Goal: Task Accomplishment & Management: Use online tool/utility

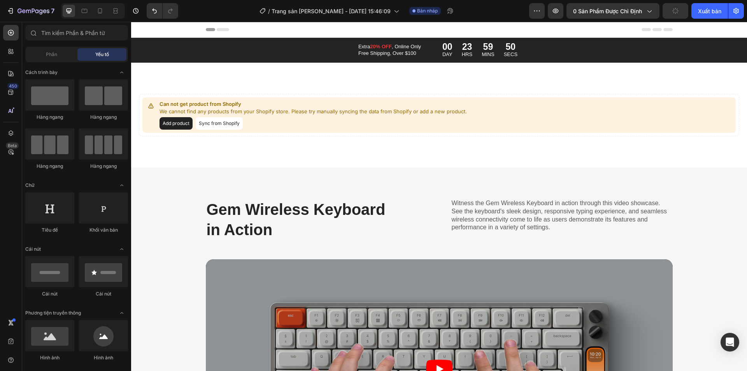
click at [217, 28] on div "Header" at bounding box center [439, 30] width 467 height 16
click at [217, 31] on icon at bounding box center [223, 29] width 12 height 3
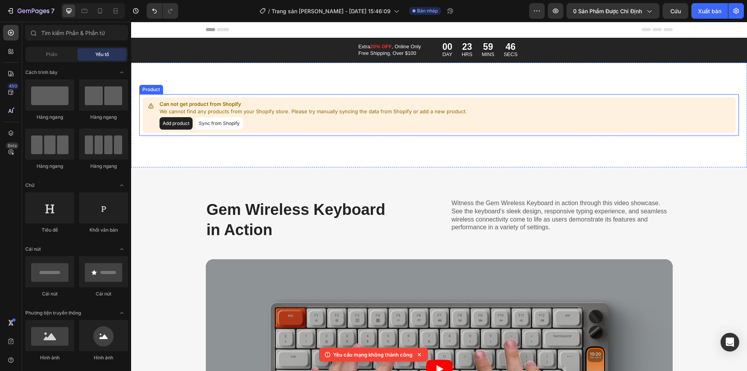
click at [171, 124] on button "Add product" at bounding box center [175, 123] width 33 height 12
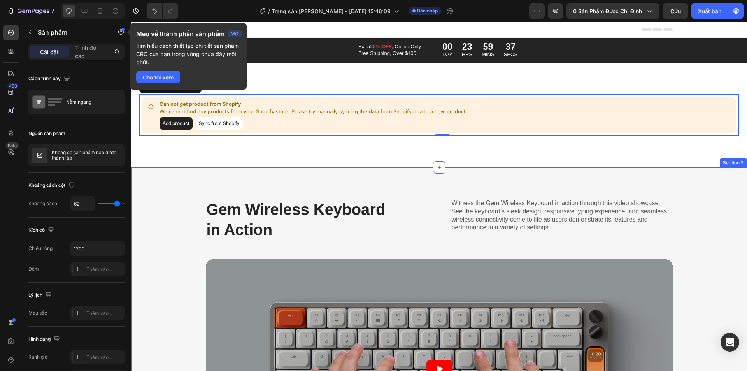
click at [206, 185] on div "Gem Wireless Keyboard in Action Heading Witness the Gem Wireless Keyboard in ac…" at bounding box center [439, 338] width 616 height 343
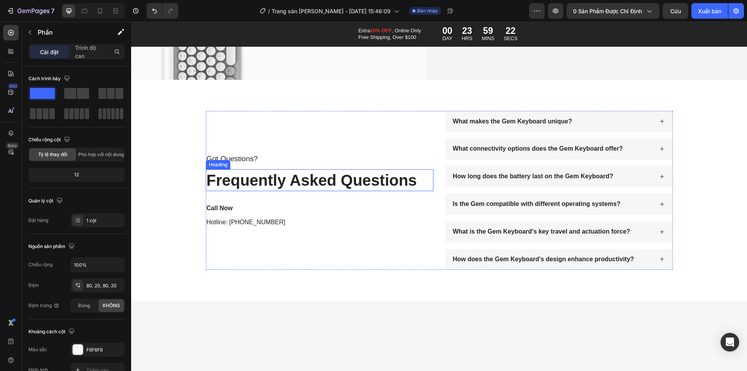
scroll to position [1204, 0]
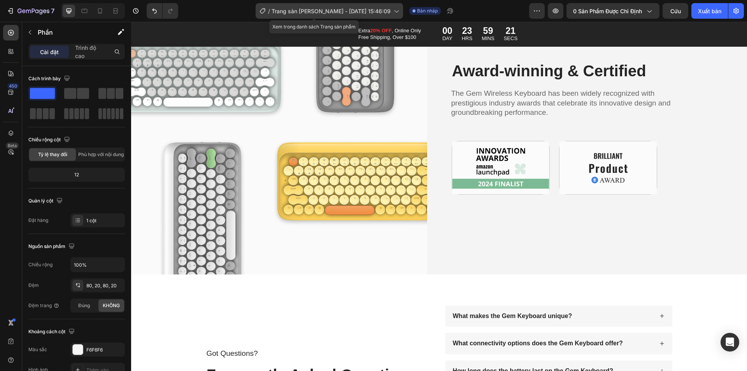
click at [291, 9] on font "Trang sản phẩm - [DATE] 15:46:09" at bounding box center [330, 11] width 119 height 7
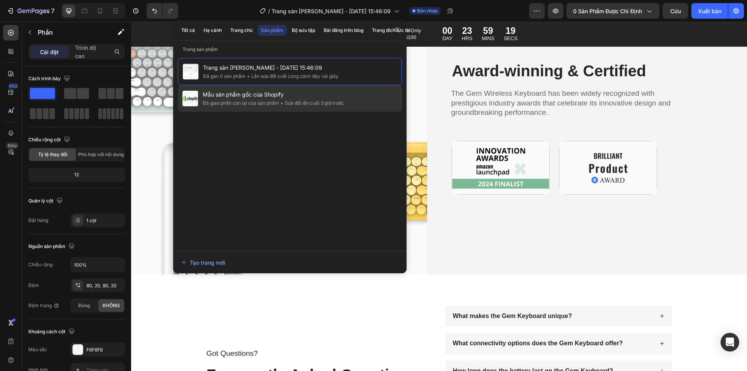
click at [250, 103] on font "Đã giao phần còn lại của sản phẩm" at bounding box center [241, 103] width 76 height 6
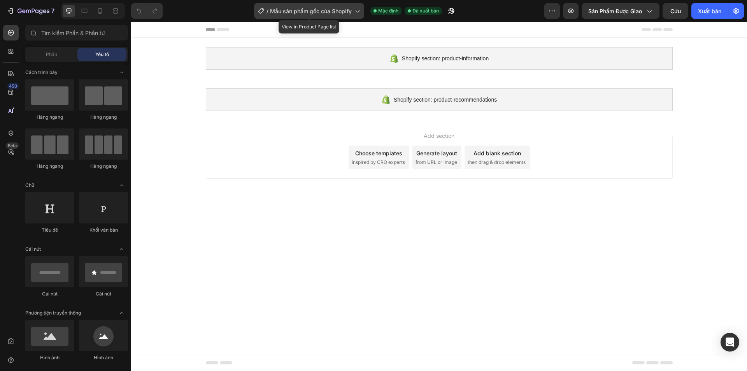
click at [331, 11] on font "Mẫu sản phẩm gốc của Shopify" at bounding box center [311, 11] width 82 height 7
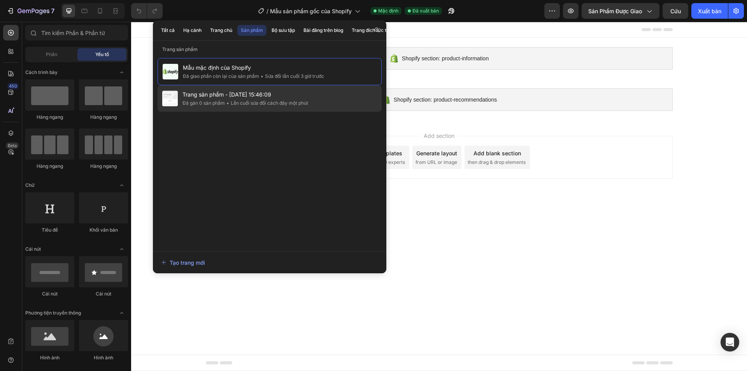
click at [208, 98] on span "Trang sản phẩm - [DATE] 15:46:09" at bounding box center [245, 94] width 126 height 9
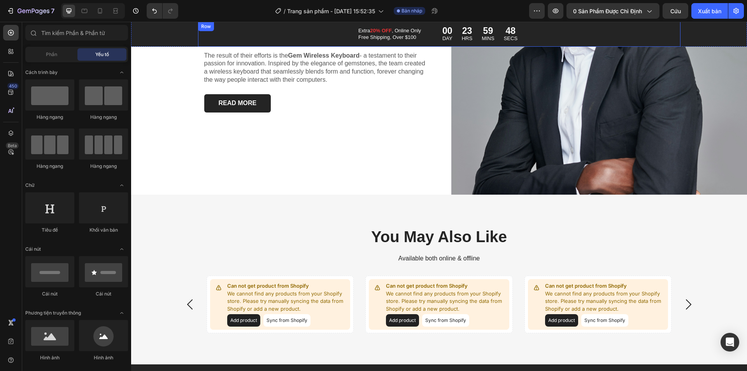
scroll to position [506, 0]
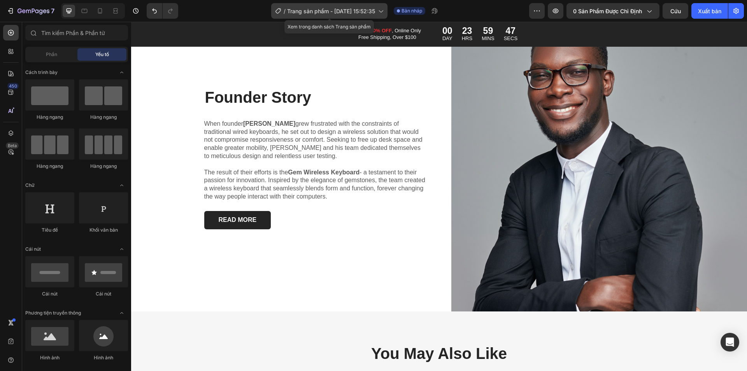
click at [276, 11] on icon at bounding box center [278, 11] width 8 height 8
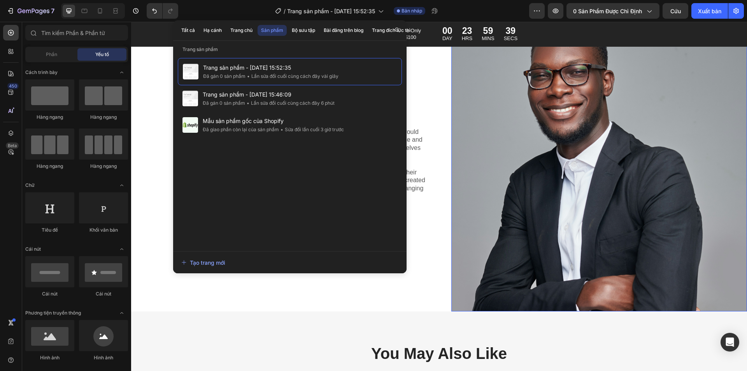
scroll to position [350, 0]
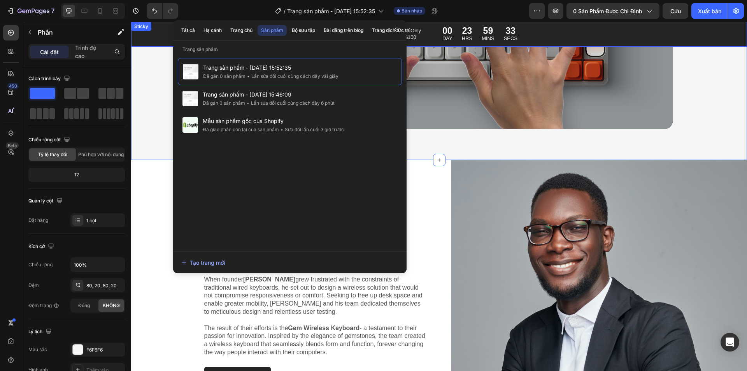
click at [707, 32] on div "Extra 20% OFF , Online Only Free Shipping, Over $100 Text Block 00 DAY 23 HRS 5…" at bounding box center [439, 34] width 616 height 25
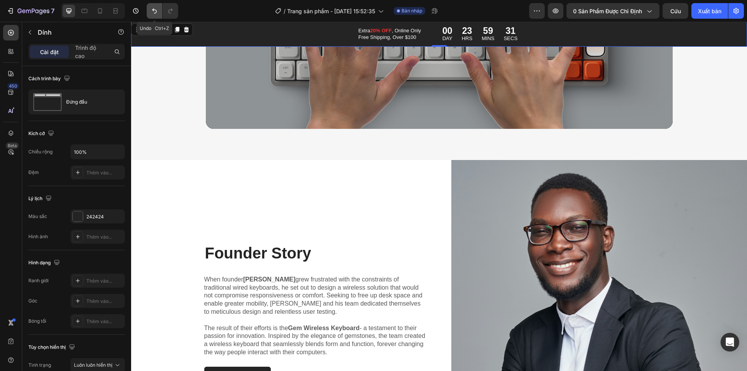
click at [158, 11] on icon "Hoàn tác/Làm lại" at bounding box center [154, 11] width 8 height 8
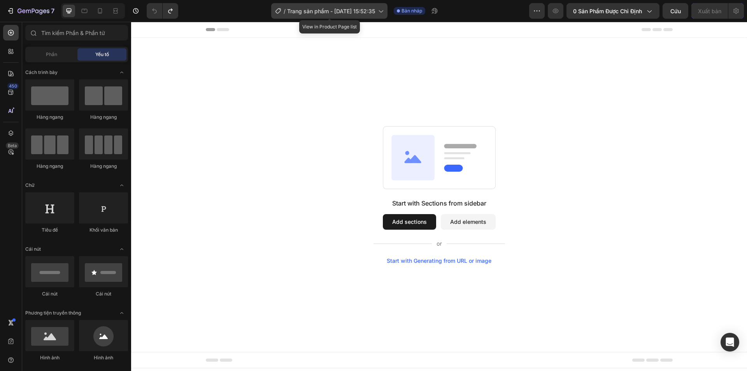
click at [314, 11] on font "Trang sản phẩm - 28/08, 15:52:35" at bounding box center [331, 11] width 88 height 7
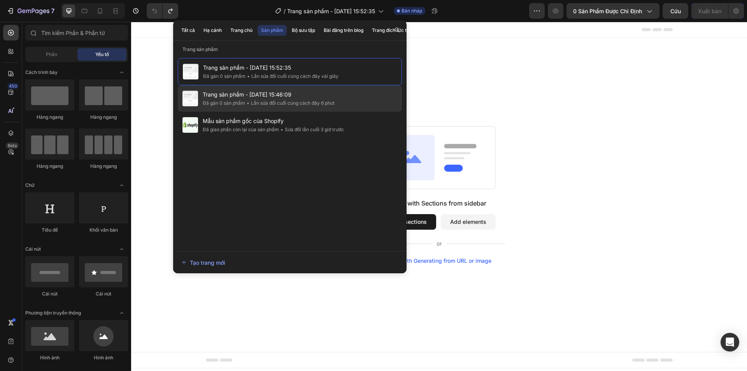
drag, startPoint x: 241, startPoint y: 102, endPoint x: 203, endPoint y: 101, distance: 38.1
click at [203, 101] on font "Đã gán 0 sản phẩm" at bounding box center [224, 103] width 42 height 6
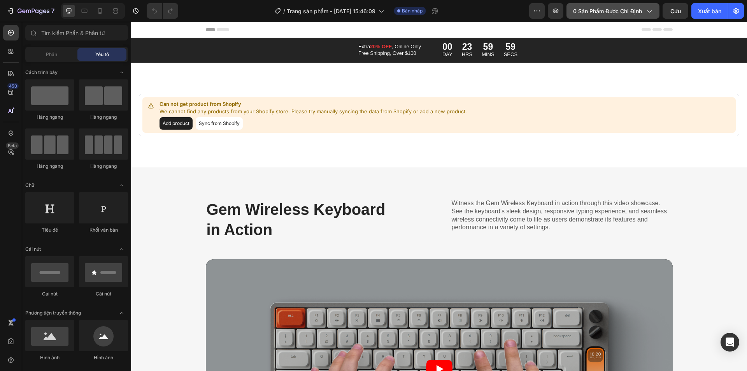
click at [602, 8] on font "0 sản phẩm được chỉ định" at bounding box center [607, 11] width 69 height 7
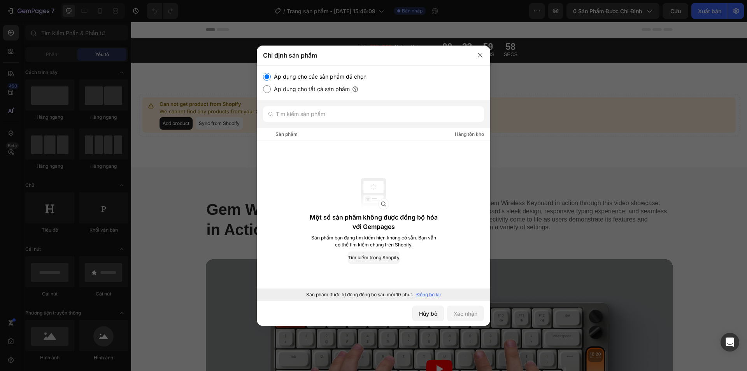
click at [275, 89] on font "Áp dụng cho tất cả sản phẩm" at bounding box center [312, 89] width 76 height 7
click at [271, 89] on input "Áp dụng cho tất cả sản phẩm" at bounding box center [267, 89] width 8 height 8
radio input "true"
click at [277, 75] on font "Áp dụng cho các sản phẩm đã chọn" at bounding box center [320, 76] width 93 height 7
click at [271, 75] on input "Áp dụng cho các sản phẩm đã chọn" at bounding box center [267, 77] width 8 height 8
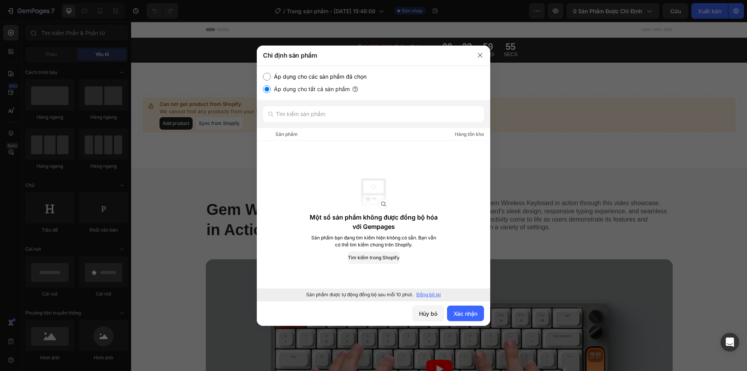
radio input "true"
click at [427, 293] on font "Đồng bộ lại" at bounding box center [428, 294] width 24 height 6
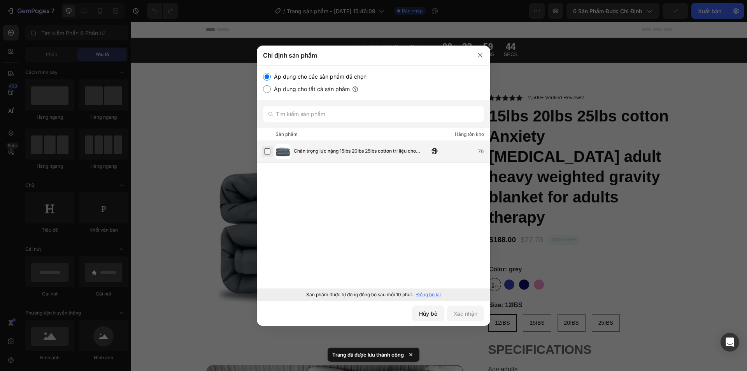
click at [268, 154] on label at bounding box center [267, 151] width 6 height 6
click at [467, 317] on font "Xác nhận" at bounding box center [465, 313] width 24 height 8
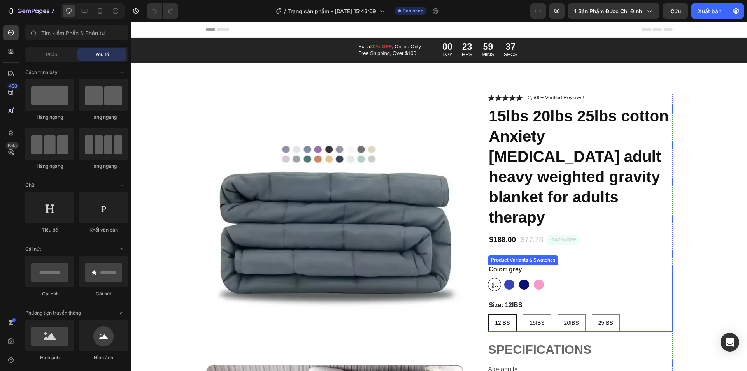
click at [492, 280] on span "grey" at bounding box center [494, 285] width 9 height 10
click at [488, 277] on input "grey grey grey" at bounding box center [487, 277] width 0 height 0
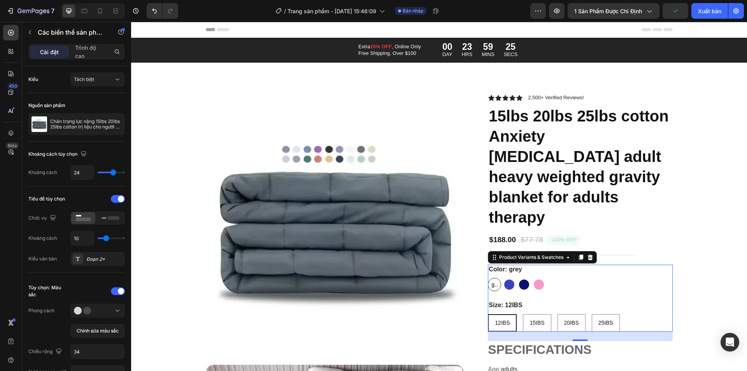
click at [490, 280] on span "grey" at bounding box center [494, 285] width 9 height 10
click at [488, 277] on input "grey grey grey" at bounding box center [487, 277] width 0 height 0
click at [511, 252] on div "Product Variants & Swatches" at bounding box center [531, 256] width 83 height 9
click at [492, 280] on span "grey" at bounding box center [494, 285] width 9 height 10
click at [488, 277] on input "grey grey grey" at bounding box center [487, 277] width 0 height 0
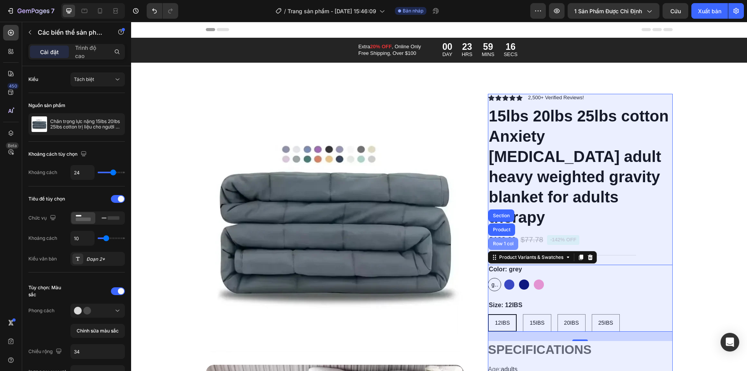
click at [498, 241] on div "Row 1 col" at bounding box center [503, 243] width 24 height 5
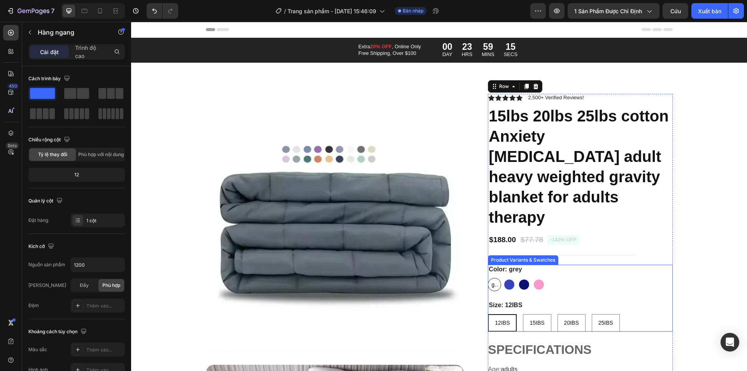
click at [491, 280] on span "grey" at bounding box center [494, 285] width 9 height 10
click at [488, 277] on input "grey grey grey" at bounding box center [487, 277] width 0 height 0
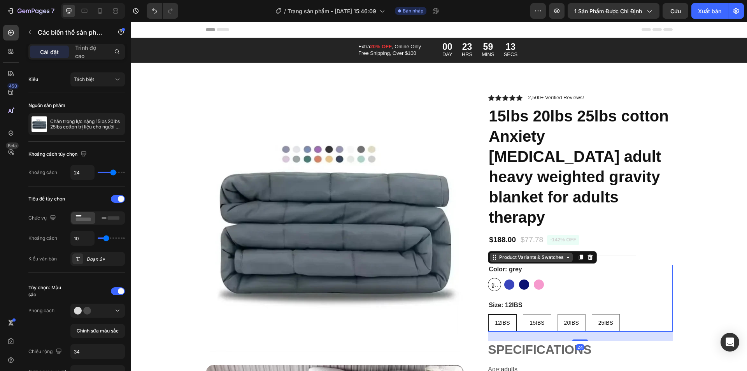
click at [519, 254] on div "Product Variants & Swatches" at bounding box center [530, 257] width 67 height 7
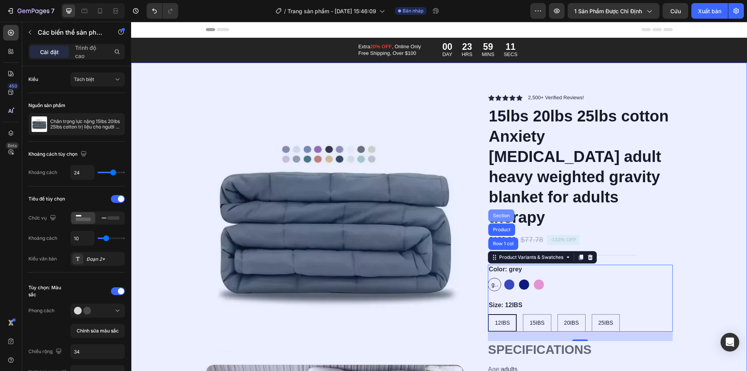
click at [497, 213] on div "Section" at bounding box center [501, 215] width 20 height 5
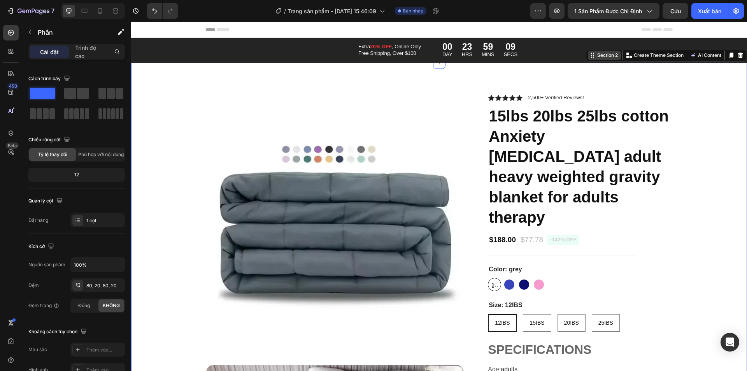
click at [601, 56] on div "Section 2" at bounding box center [607, 55] width 24 height 7
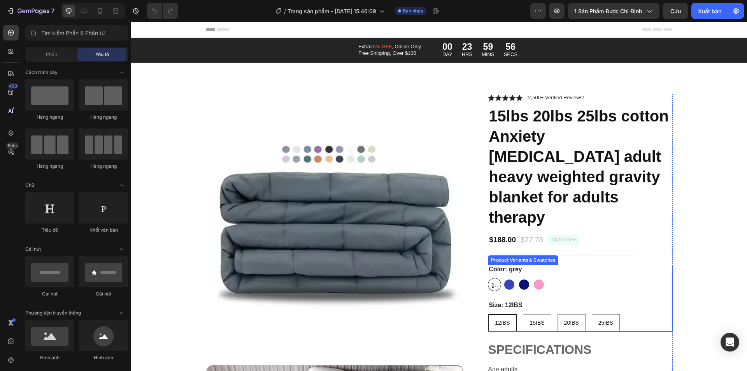
click at [490, 280] on span "grey" at bounding box center [494, 285] width 9 height 10
click at [488, 277] on input "grey grey grey" at bounding box center [487, 277] width 0 height 0
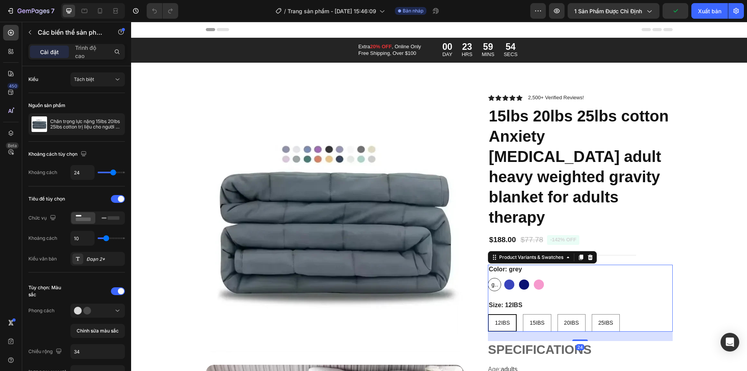
click at [490, 280] on span "grey" at bounding box center [494, 285] width 9 height 10
click at [488, 277] on input "grey grey grey" at bounding box center [487, 277] width 0 height 0
click at [490, 265] on p "grey" at bounding box center [494, 268] width 9 height 7
click at [488, 277] on input "grey grey grey" at bounding box center [487, 277] width 0 height 0
click at [490, 265] on p "grey" at bounding box center [494, 268] width 9 height 7
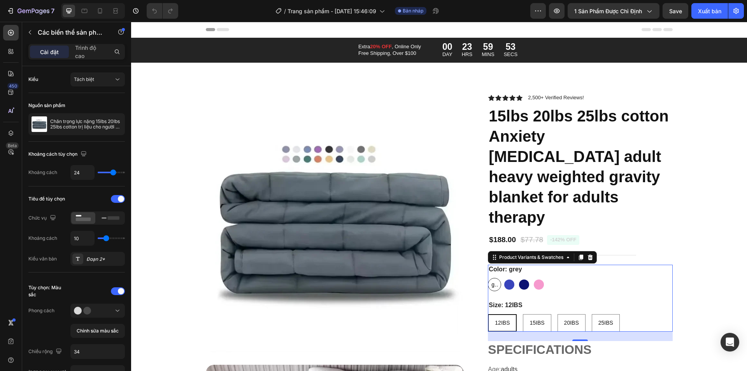
click at [488, 277] on input "grey grey grey" at bounding box center [487, 277] width 0 height 0
click at [490, 265] on p "grey" at bounding box center [494, 268] width 9 height 7
click at [488, 277] on input "grey grey grey" at bounding box center [487, 277] width 0 height 0
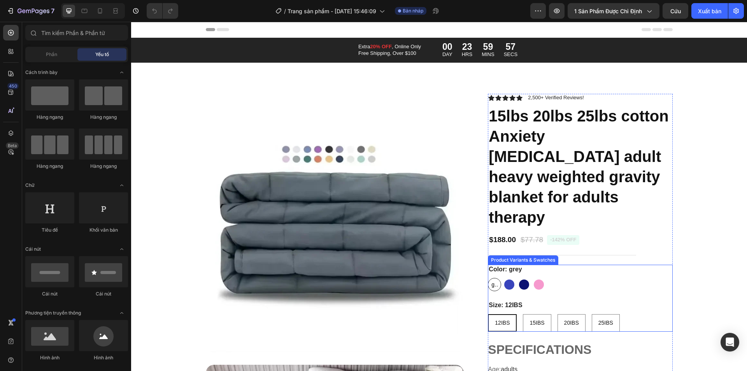
click at [490, 280] on span "grey" at bounding box center [494, 285] width 9 height 10
click at [488, 277] on input "grey grey grey" at bounding box center [487, 277] width 0 height 0
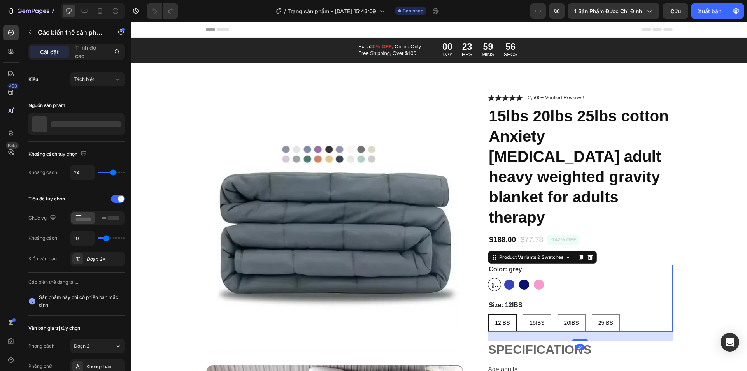
click at [490, 280] on span "grey" at bounding box center [494, 285] width 9 height 10
click at [488, 277] on input "grey grey grey" at bounding box center [487, 277] width 0 height 0
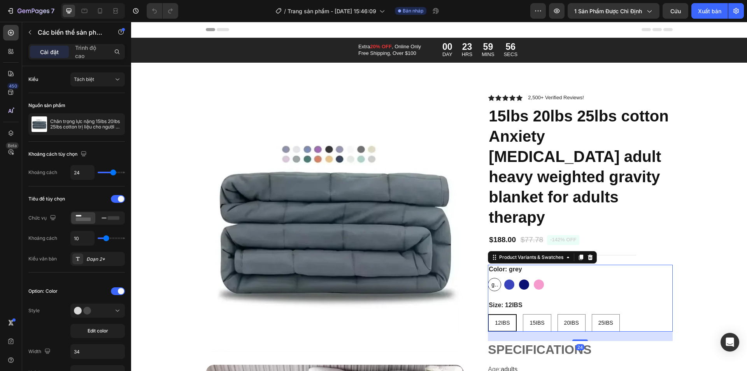
click at [490, 280] on span "grey" at bounding box center [494, 285] width 9 height 10
click at [488, 277] on input "grey grey grey" at bounding box center [487, 277] width 0 height 0
click at [491, 280] on span "grey" at bounding box center [494, 285] width 9 height 10
click at [488, 277] on input "grey grey grey" at bounding box center [487, 277] width 0 height 0
click at [491, 280] on span "grey" at bounding box center [494, 285] width 9 height 10
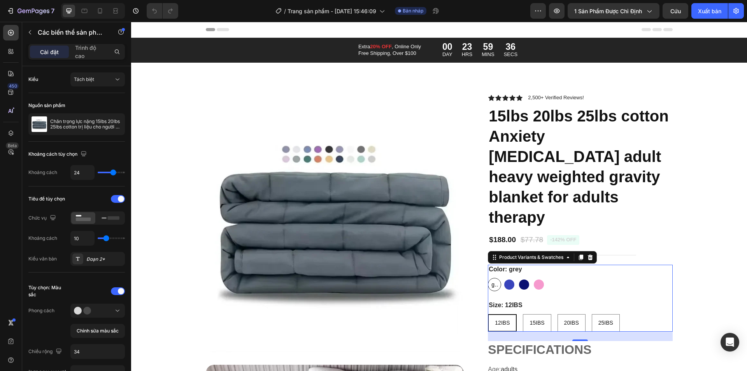
click at [488, 277] on input "grey grey grey" at bounding box center [487, 277] width 0 height 0
click at [491, 280] on span "grey" at bounding box center [494, 285] width 9 height 10
click at [488, 277] on input "grey grey grey" at bounding box center [487, 277] width 0 height 0
click at [491, 280] on span "grey" at bounding box center [494, 285] width 9 height 10
click at [488, 277] on input "grey grey grey" at bounding box center [487, 277] width 0 height 0
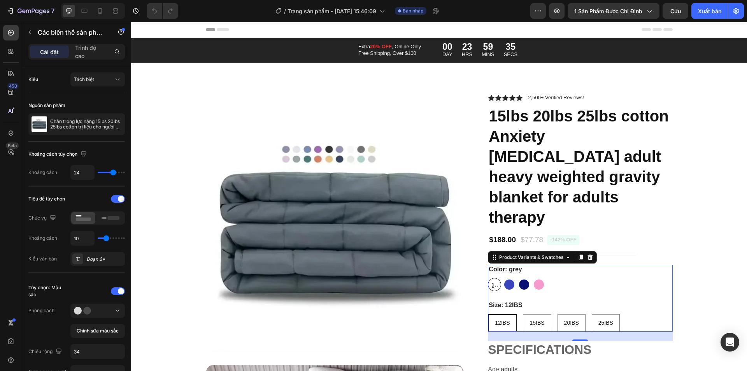
click at [491, 280] on span "grey" at bounding box center [494, 285] width 9 height 10
click at [488, 277] on input "grey grey grey" at bounding box center [487, 277] width 0 height 0
click at [491, 280] on span "grey" at bounding box center [494, 285] width 9 height 10
click at [488, 277] on input "grey grey grey" at bounding box center [487, 277] width 0 height 0
click at [492, 265] on p "grey" at bounding box center [494, 268] width 9 height 7
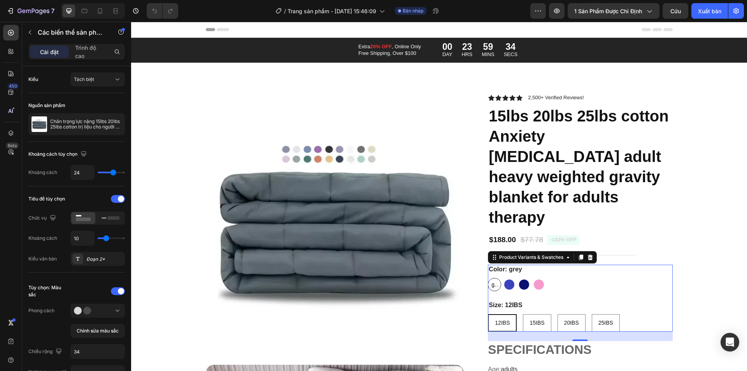
click at [488, 277] on input "grey grey grey" at bounding box center [487, 277] width 0 height 0
click at [492, 265] on p "grey" at bounding box center [494, 268] width 9 height 7
click at [488, 277] on input "grey grey grey" at bounding box center [487, 277] width 0 height 0
click at [544, 315] on div "15IBS" at bounding box center [536, 323] width 27 height 16
click at [523, 313] on input "15IBS 15IBS 15IBS" at bounding box center [522, 313] width 0 height 0
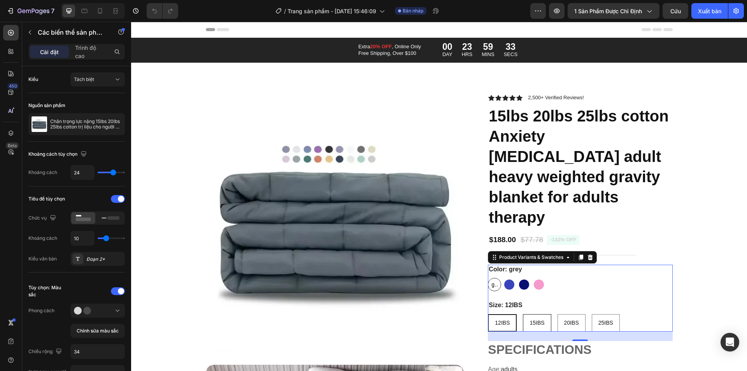
radio input "true"
drag, startPoint x: 572, startPoint y: 298, endPoint x: 586, endPoint y: 299, distance: 14.4
click at [572, 315] on div "20IBS" at bounding box center [571, 323] width 27 height 16
click at [557, 313] on input "20IBS 20IBS 20IBS" at bounding box center [557, 313] width 0 height 0
radio input "true"
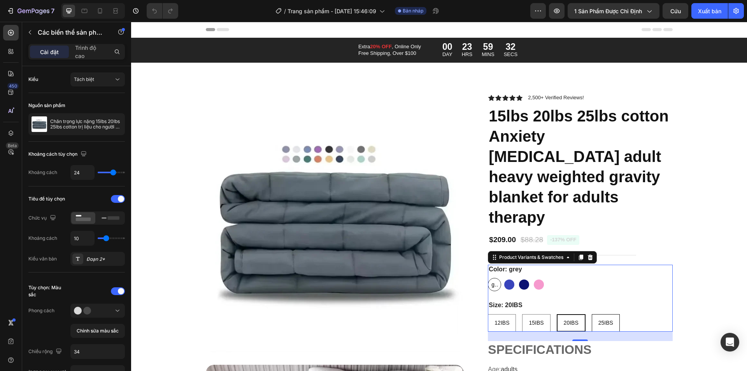
click at [602, 319] on span "25IBS" at bounding box center [605, 322] width 15 height 6
click at [591, 313] on input "25IBS 25IBS 25IBS" at bounding box center [591, 313] width 0 height 0
radio input "true"
click at [503, 319] on span "12IBS" at bounding box center [501, 322] width 15 height 6
click at [488, 313] on input "12IBS 12IBS 12IBS" at bounding box center [487, 313] width 0 height 0
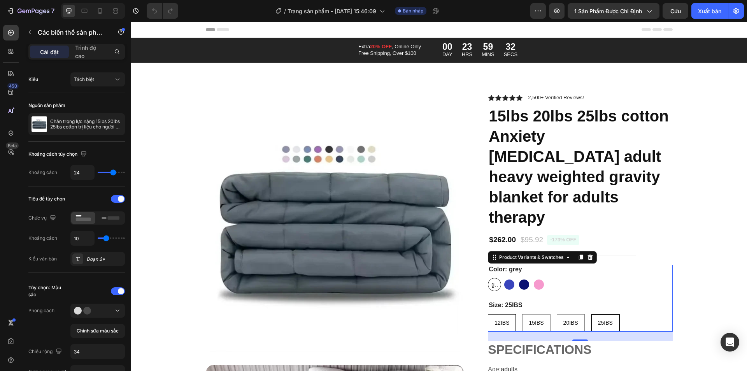
radio input "true"
click at [495, 278] on div "grey" at bounding box center [494, 284] width 13 height 13
click at [488, 277] on input "grey grey grey" at bounding box center [487, 277] width 0 height 0
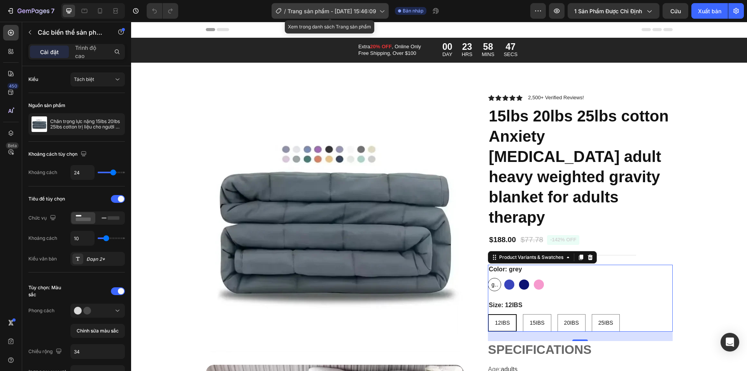
click at [304, 13] on font "Trang sản phẩm - [DATE] 15:46:09" at bounding box center [331, 11] width 89 height 7
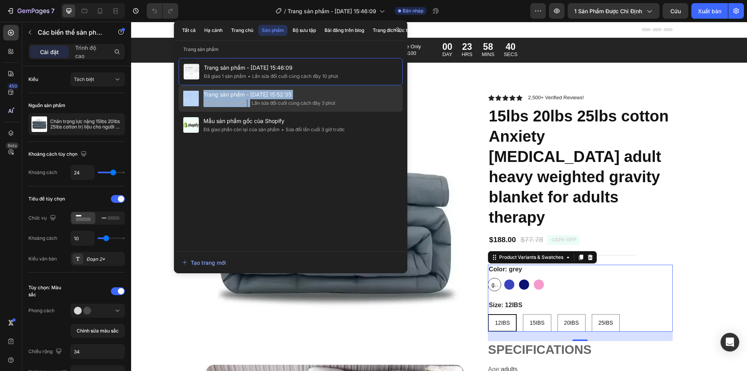
drag, startPoint x: 275, startPoint y: 97, endPoint x: 183, endPoint y: 100, distance: 92.2
click at [183, 112] on div "Trang sản phẩm - 28/08, 15:52:35 Đã gán 0 sản phẩm • Lần sửa đổi cuối cùng cách…" at bounding box center [290, 125] width 224 height 26
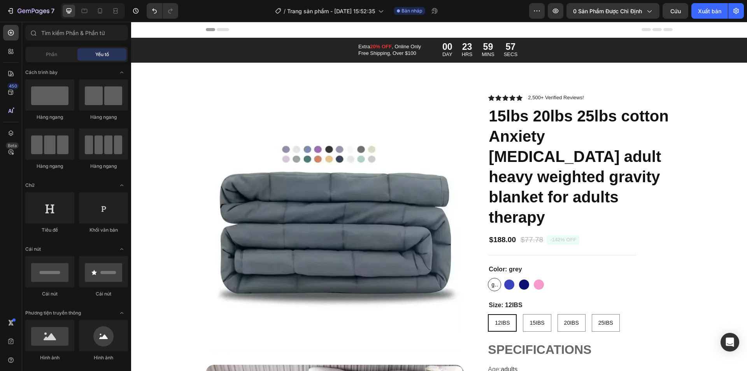
click at [373, 9] on div at bounding box center [373, 6] width 3 height 6
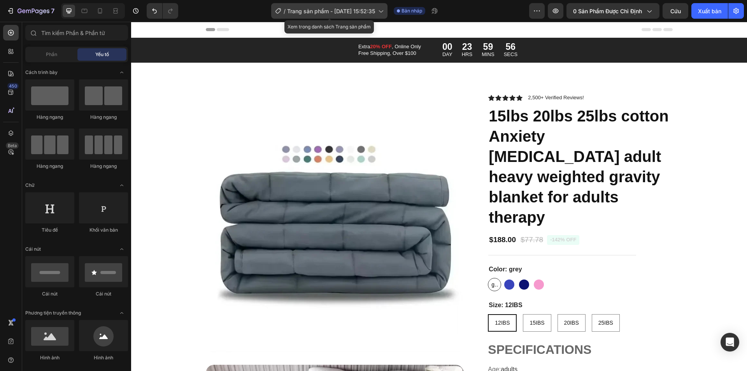
click at [378, 13] on icon at bounding box center [380, 11] width 8 height 8
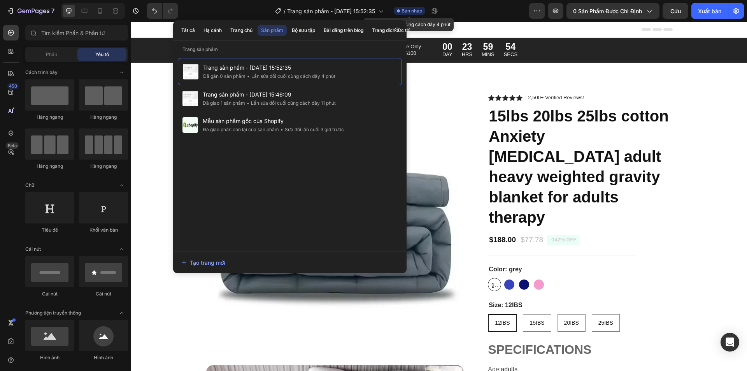
click at [412, 10] on font "Bản nháp" at bounding box center [411, 11] width 21 height 6
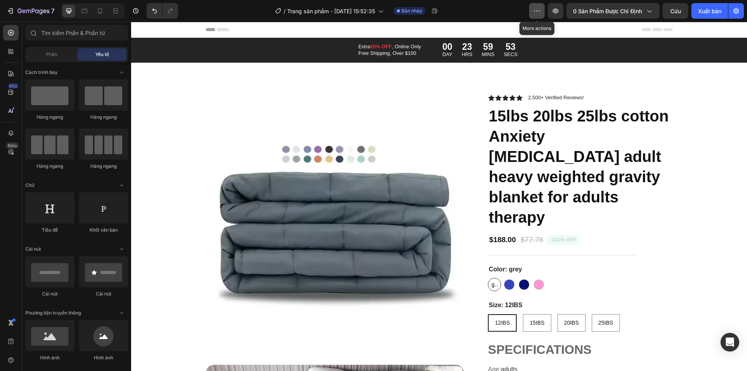
click at [537, 10] on icon "button" at bounding box center [537, 11] width 8 height 8
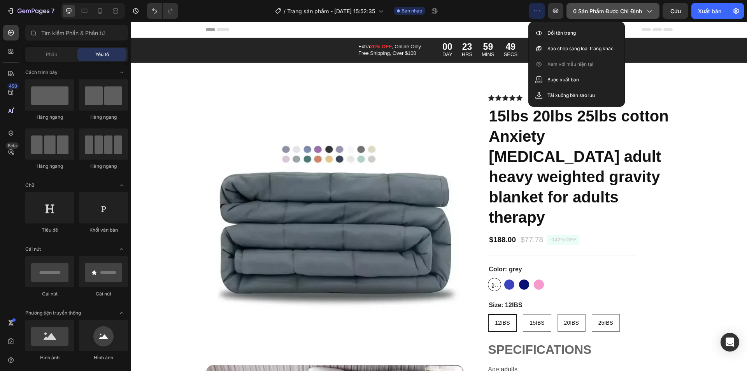
click at [652, 9] on icon "button" at bounding box center [649, 11] width 8 height 8
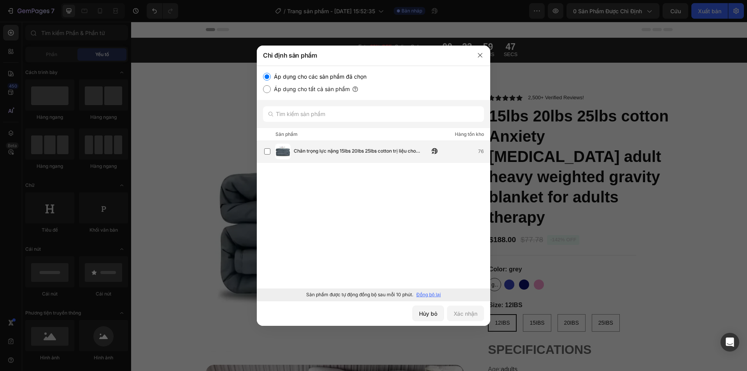
click at [305, 150] on font "Chăn trọng lực nặng 15lbs 20lbs 25lbs cotton trị liệu cho người lớn mắc chứng l…" at bounding box center [357, 155] width 126 height 14
click at [458, 313] on font "Xác nhận" at bounding box center [465, 313] width 24 height 7
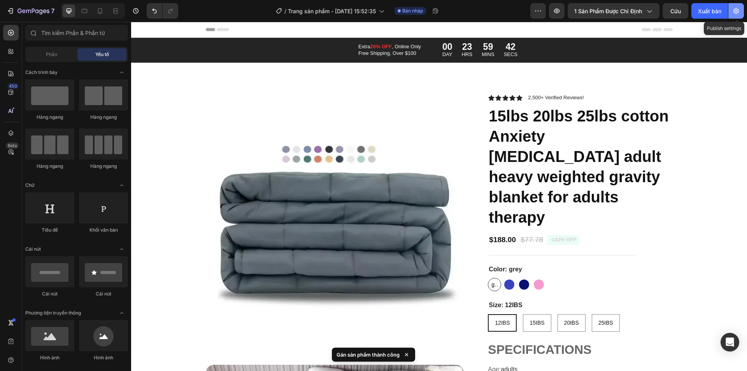
click at [737, 10] on icon "button" at bounding box center [735, 11] width 5 height 6
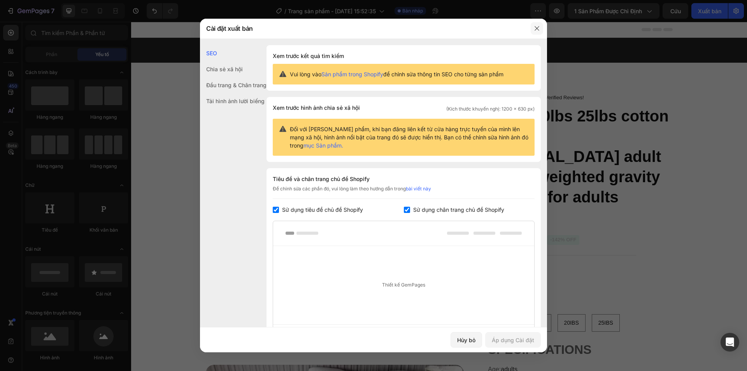
click at [536, 28] on icon "button" at bounding box center [537, 28] width 6 height 6
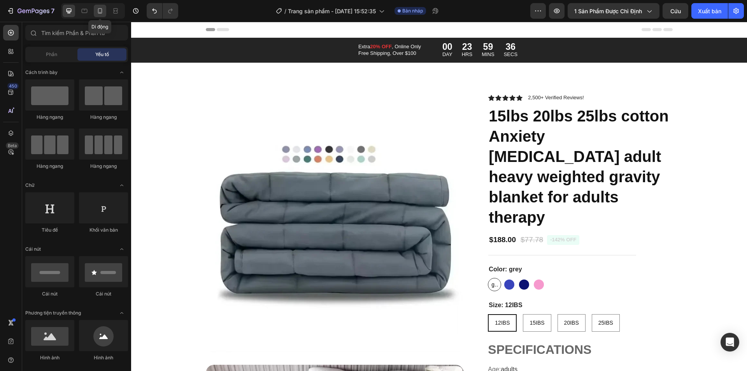
click at [99, 10] on icon at bounding box center [100, 11] width 8 height 8
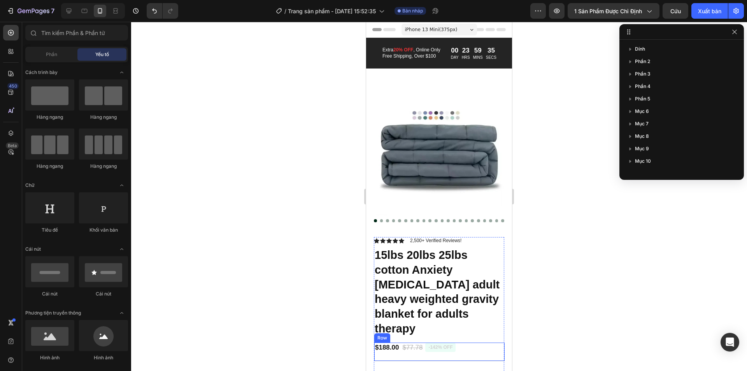
scroll to position [117, 0]
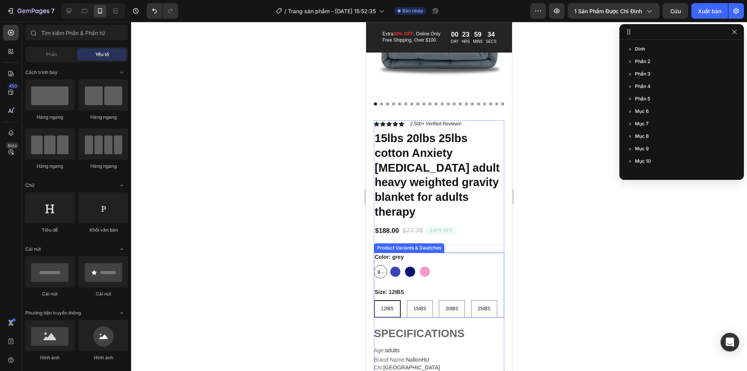
click at [379, 267] on span "grey" at bounding box center [380, 271] width 9 height 9
click at [374, 264] on input "grey grey grey" at bounding box center [373, 264] width 0 height 0
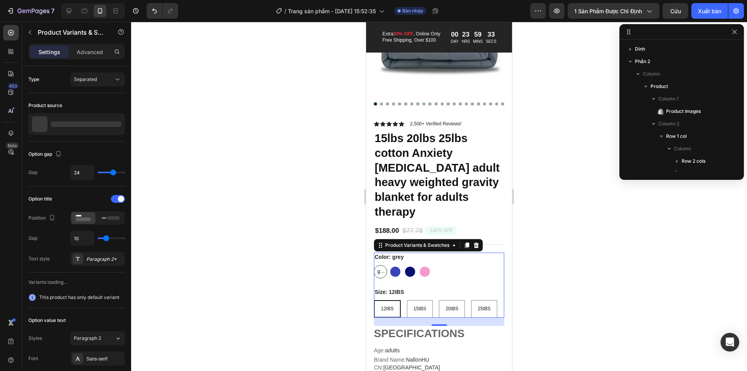
click at [379, 267] on span "grey" at bounding box center [380, 271] width 9 height 9
click at [374, 264] on input "grey grey grey" at bounding box center [373, 264] width 0 height 0
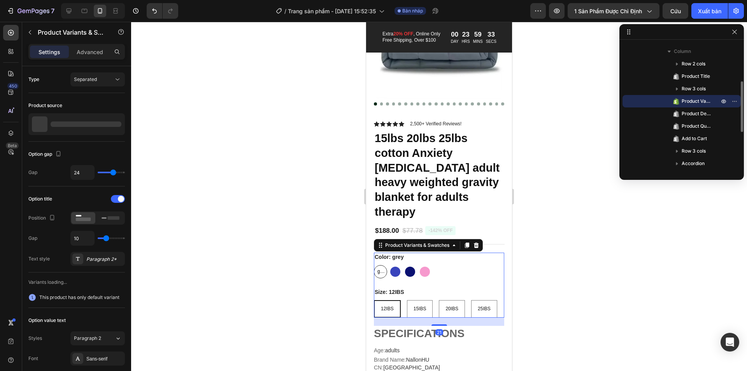
click at [379, 267] on span "grey" at bounding box center [380, 271] width 9 height 9
click at [374, 264] on input "grey grey grey" at bounding box center [373, 264] width 0 height 0
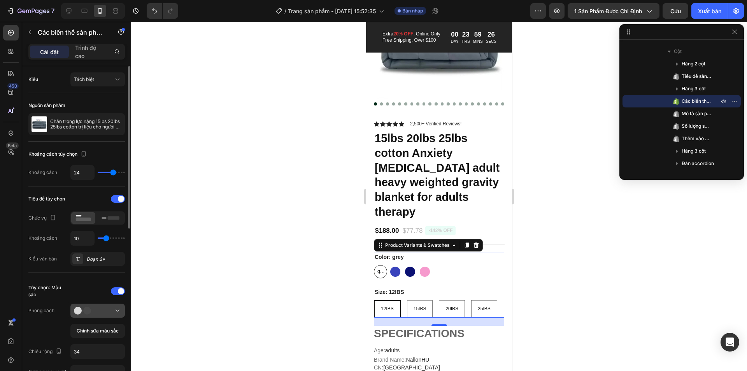
click at [86, 311] on circle at bounding box center [87, 310] width 8 height 8
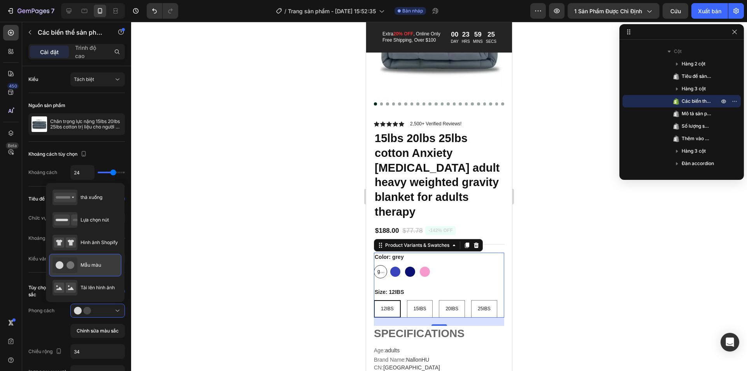
click at [68, 264] on circle at bounding box center [70, 265] width 8 height 8
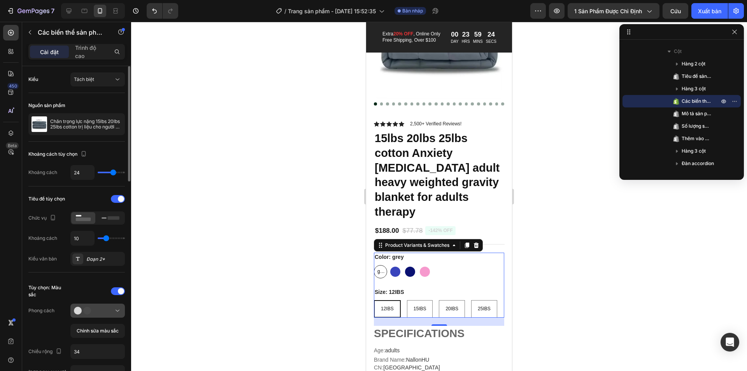
click at [89, 310] on circle at bounding box center [87, 310] width 8 height 8
click at [107, 331] on font "Chỉnh sửa màu sắc" at bounding box center [98, 330] width 42 height 6
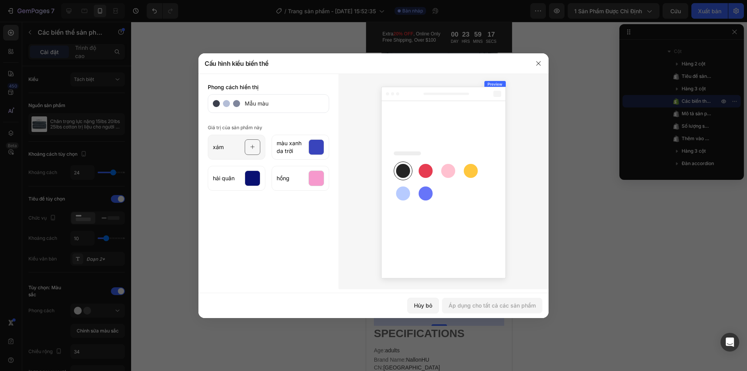
click at [253, 150] on icon at bounding box center [252, 147] width 5 height 15
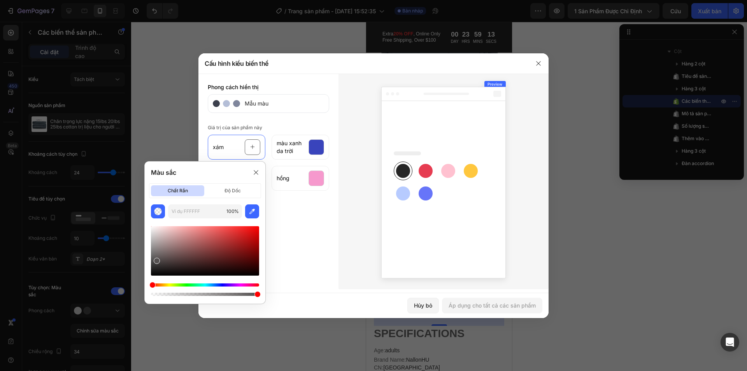
click at [156, 259] on div at bounding box center [205, 250] width 108 height 49
drag, startPoint x: 157, startPoint y: 259, endPoint x: 156, endPoint y: 252, distance: 7.2
click at [156, 252] on div at bounding box center [157, 254] width 6 height 6
type input "605D5D"
click at [155, 256] on div at bounding box center [155, 258] width 6 height 6
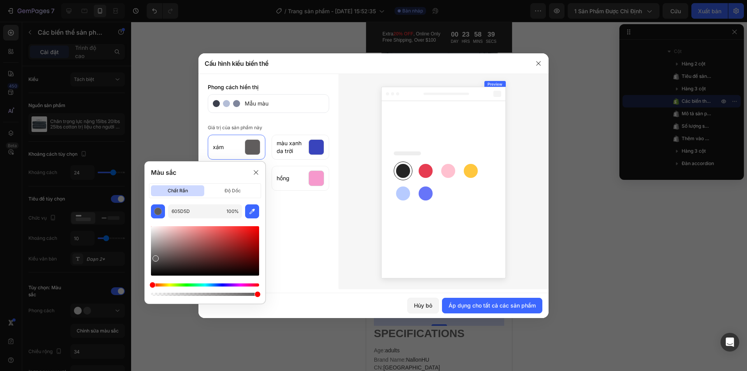
click at [285, 224] on div "Phong cách hiển thị Mẫu màu Giá trị của sản phẩm này xám màu xanh da trời hải q…" at bounding box center [268, 180] width 140 height 215
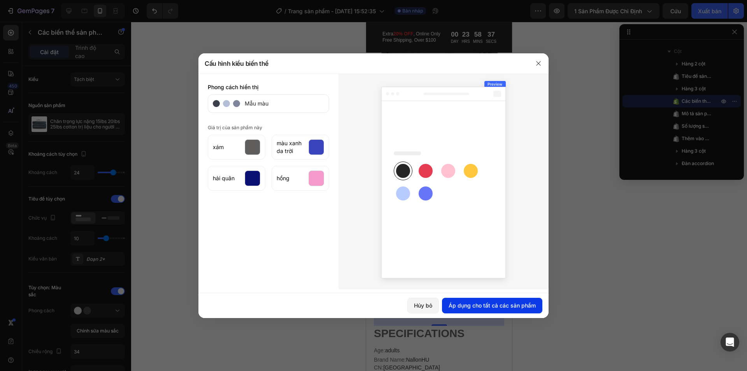
click at [485, 308] on font "Áp dụng cho tất cả các sản phẩm" at bounding box center [491, 305] width 87 height 7
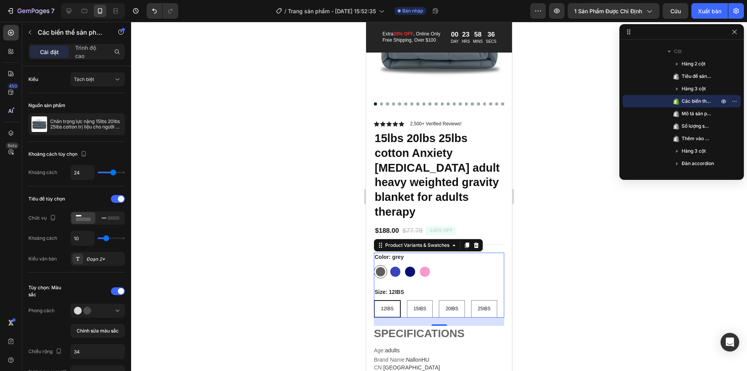
click at [597, 247] on div at bounding box center [439, 196] width 616 height 349
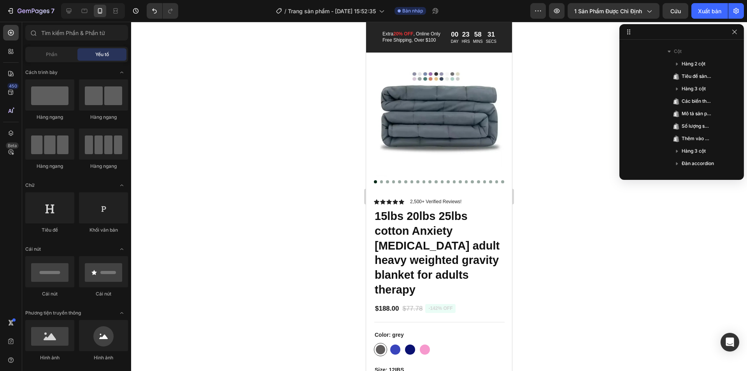
scroll to position [0, 0]
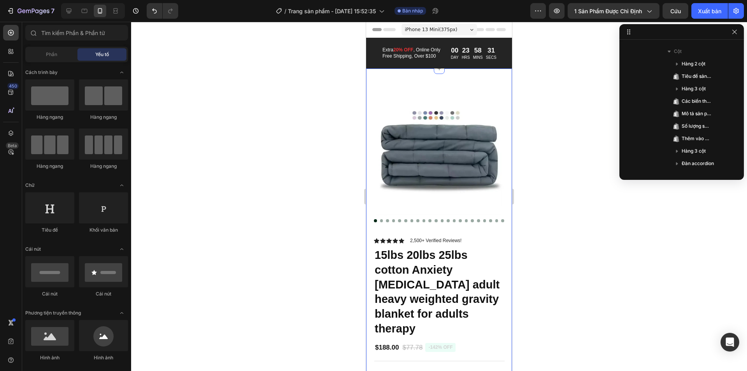
click at [259, 107] on div at bounding box center [439, 196] width 616 height 349
click at [736, 34] on icon "button" at bounding box center [734, 32] width 6 height 6
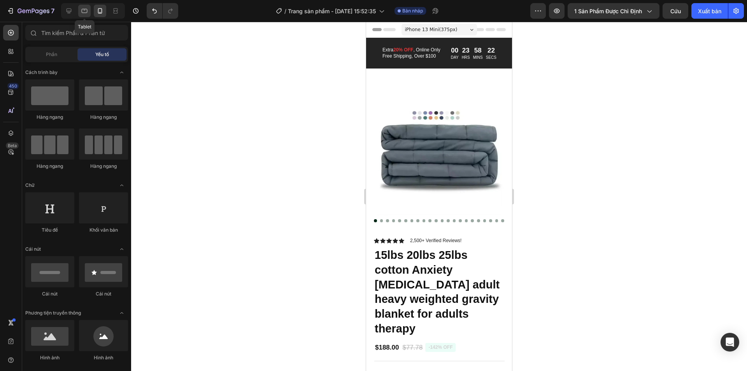
click at [85, 10] on icon at bounding box center [85, 11] width 6 height 4
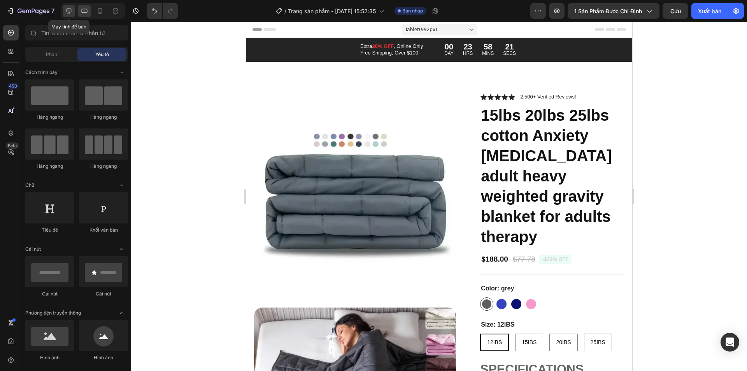
click at [67, 13] on icon at bounding box center [69, 11] width 8 height 8
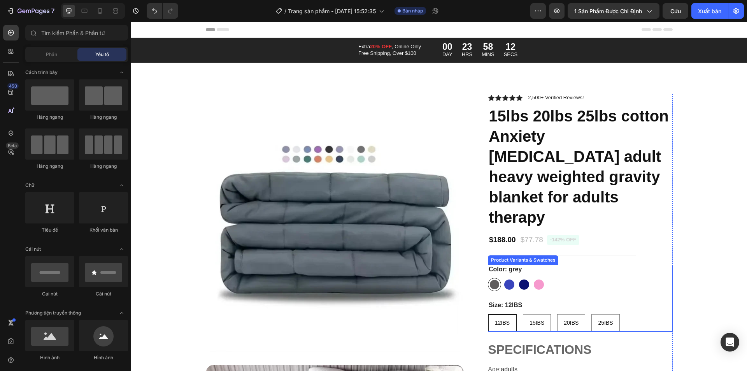
click at [494, 280] on div at bounding box center [494, 284] width 9 height 9
click at [488, 277] on input "grey grey" at bounding box center [487, 277] width 0 height 0
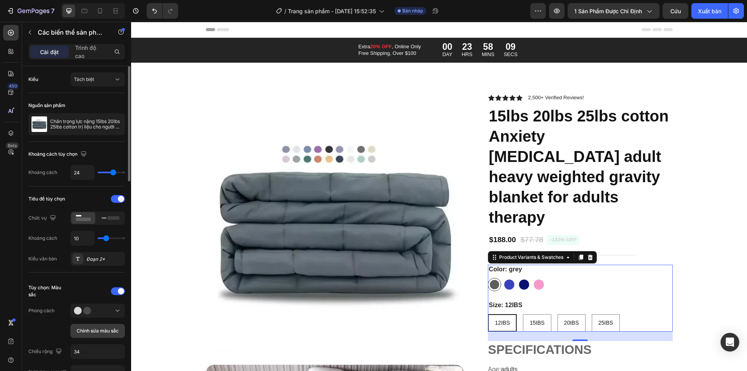
click at [102, 332] on font "Chỉnh sửa màu sắc" at bounding box center [98, 330] width 42 height 6
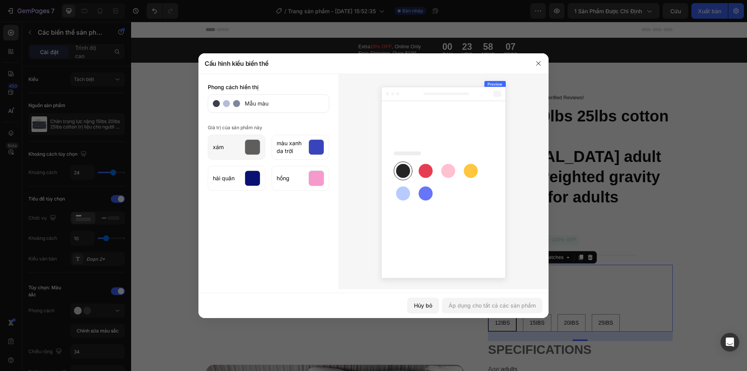
click at [255, 143] on div at bounding box center [253, 147] width 16 height 16
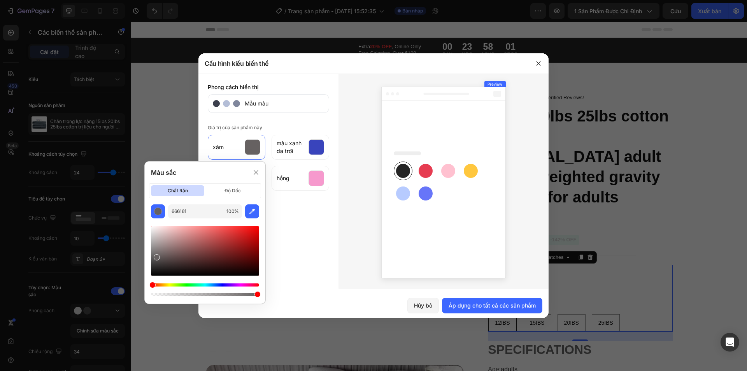
type input "666262"
click at [155, 255] on div at bounding box center [156, 257] width 6 height 6
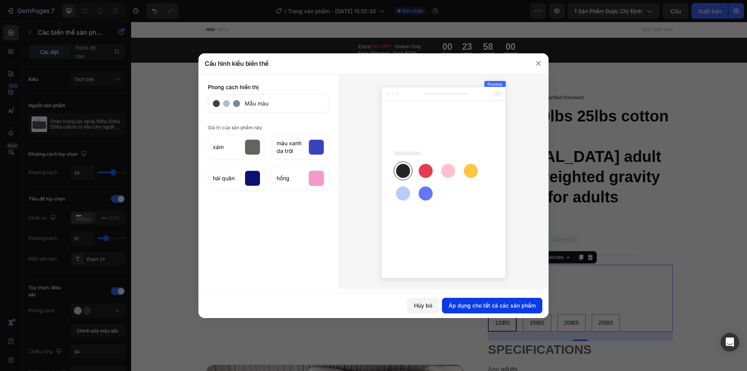
click at [505, 302] on font "Áp dụng cho tất cả các sản phẩm" at bounding box center [491, 305] width 87 height 7
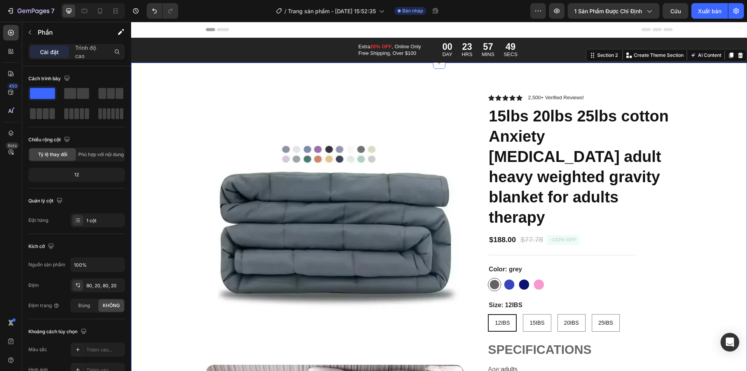
click at [661, 54] on p "Create Theme Section" at bounding box center [658, 55] width 50 height 7
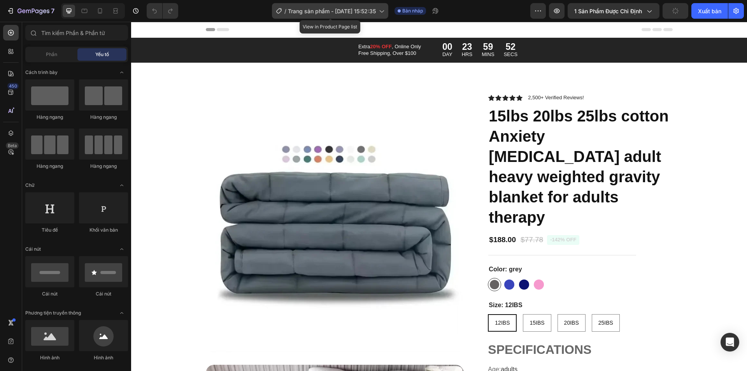
click at [373, 12] on font "Trang sản phẩm - [DATE] 15:52:35" at bounding box center [332, 11] width 88 height 7
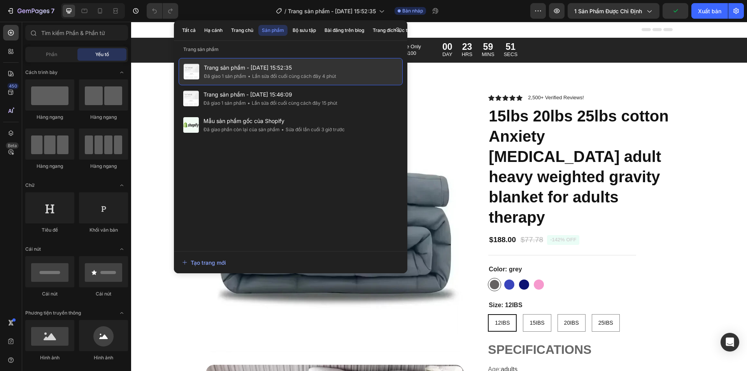
click at [277, 69] on font "Trang sản phẩm - [DATE] 15:52:35" at bounding box center [248, 67] width 88 height 7
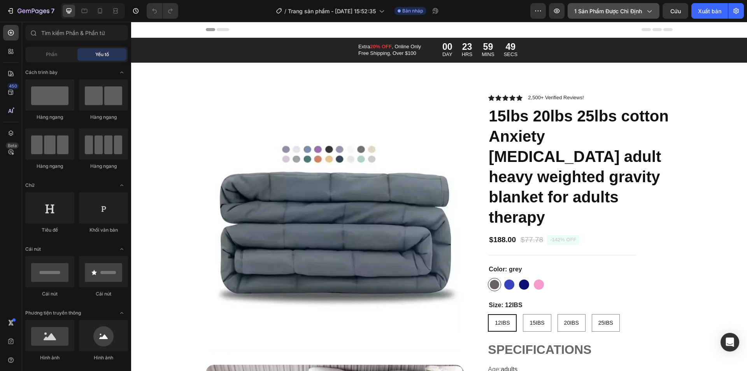
click at [622, 7] on span "1 sản phẩm được chỉ định" at bounding box center [608, 11] width 68 height 8
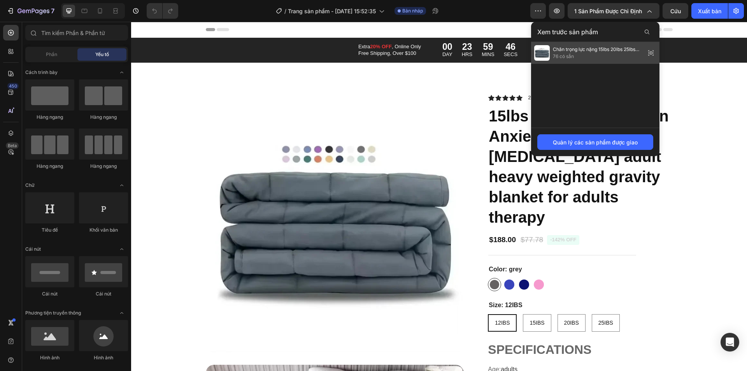
click at [629, 56] on span "76 có sẵn" at bounding box center [597, 56] width 89 height 7
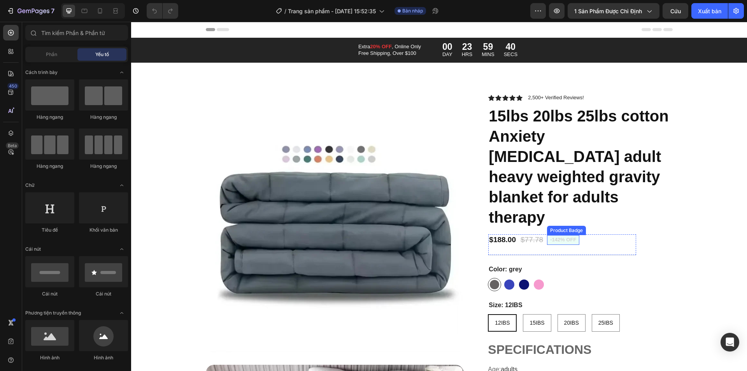
click at [564, 235] on pre "-142% off" at bounding box center [563, 240] width 32 height 10
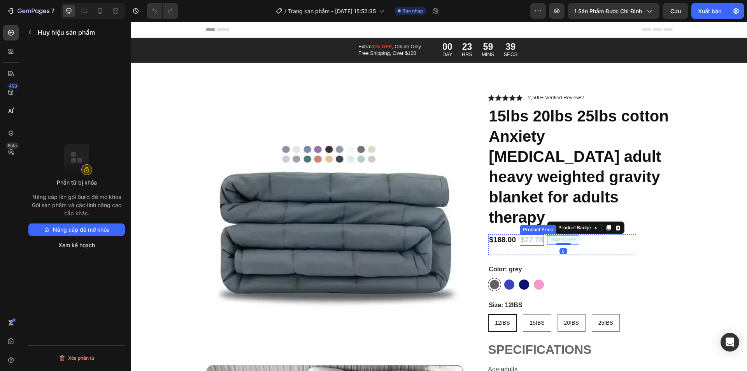
click at [530, 234] on div "$77.78" at bounding box center [532, 239] width 24 height 11
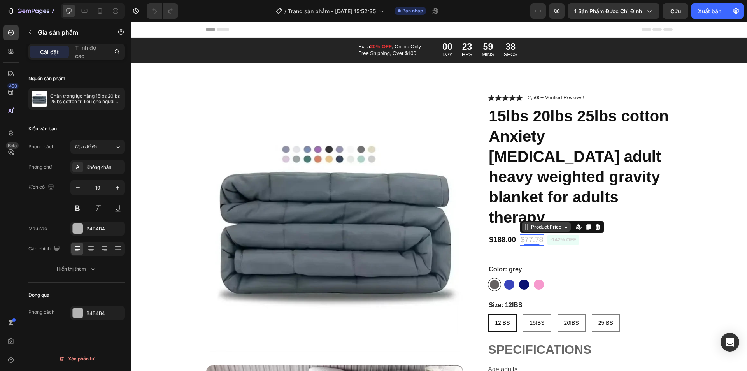
click at [552, 223] on div "Product Price" at bounding box center [545, 226] width 33 height 7
click at [595, 224] on icon at bounding box center [597, 226] width 5 height 5
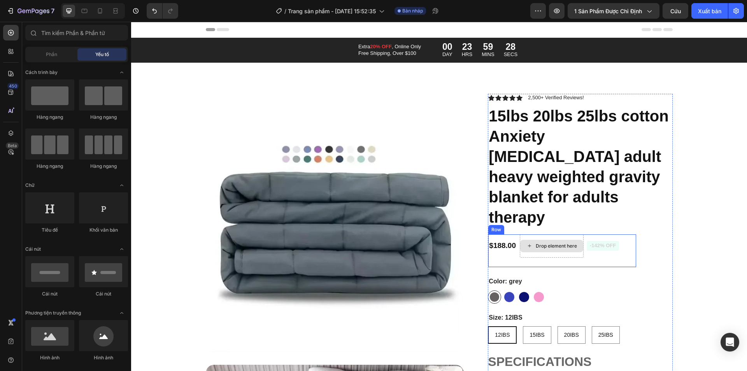
click at [552, 243] on div "Drop element here" at bounding box center [555, 246] width 41 height 6
click at [153, 11] on icon "Hoàn tác/Làm lại" at bounding box center [154, 11] width 5 height 5
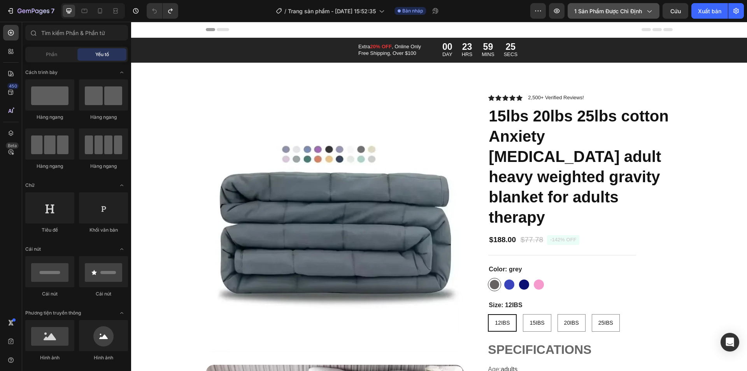
click at [648, 4] on button "1 sản phẩm được chỉ định" at bounding box center [613, 11] width 92 height 16
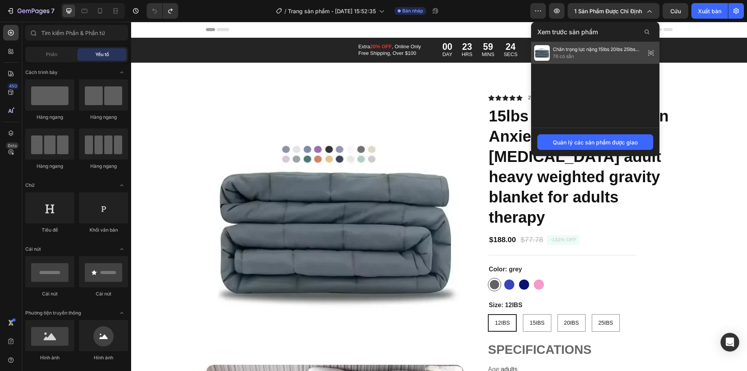
click at [562, 52] on span "Chăn trọng lực nặng 15lbs 20lbs 25lbs cotton trị liệu cho người lớn mắc chứng l…" at bounding box center [597, 49] width 89 height 7
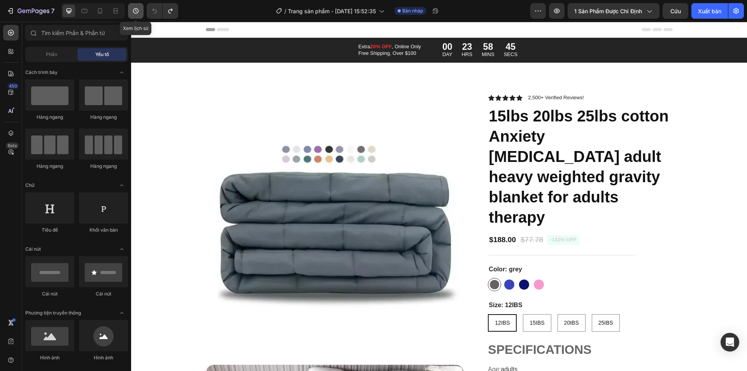
click at [136, 14] on icon "button" at bounding box center [136, 11] width 8 height 8
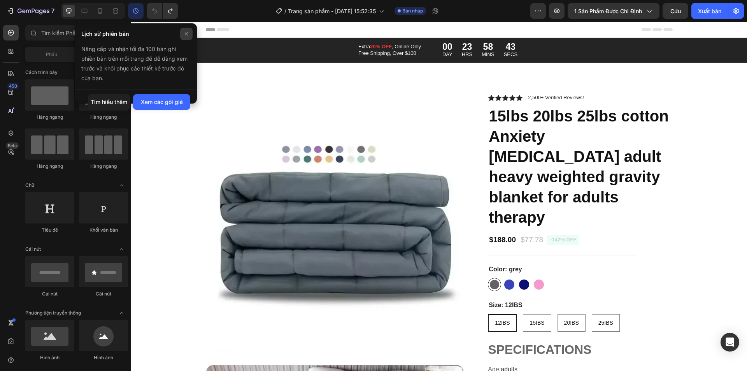
click at [187, 36] on icon at bounding box center [186, 34] width 6 height 6
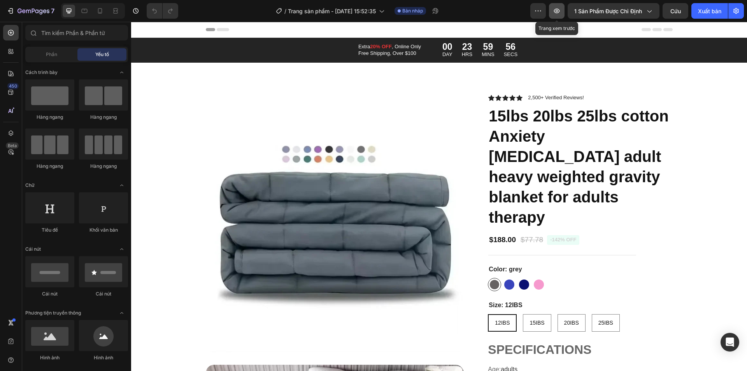
click at [558, 16] on button "button" at bounding box center [557, 11] width 16 height 16
click at [681, 9] on button "Cứu" at bounding box center [675, 11] width 26 height 16
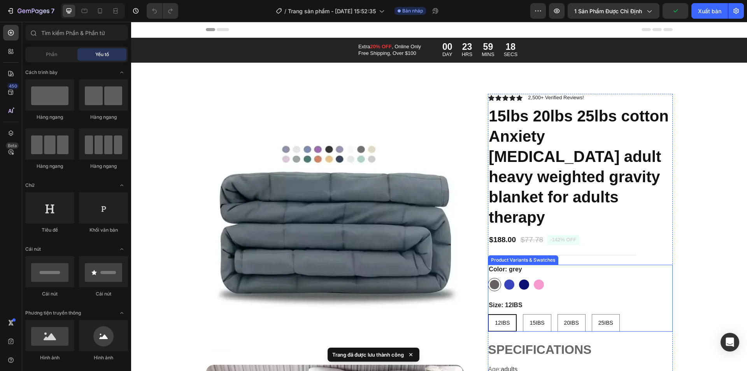
scroll to position [194, 0]
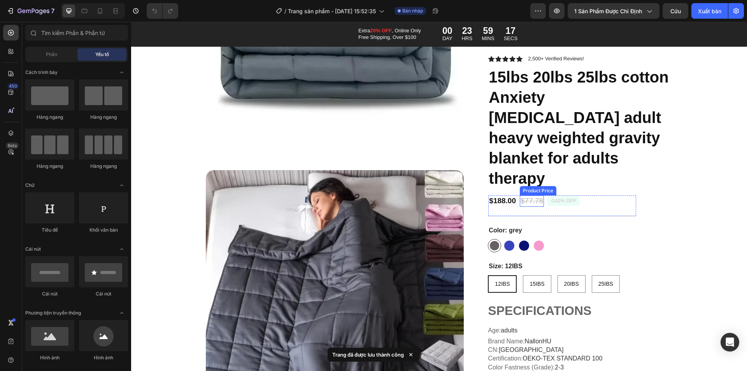
click at [534, 195] on div "$77.78" at bounding box center [532, 200] width 24 height 11
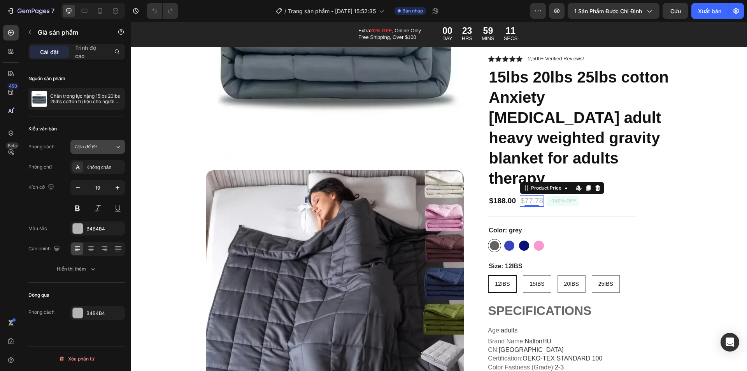
click at [111, 145] on div "Tiêu đề 6*" at bounding box center [94, 146] width 41 height 7
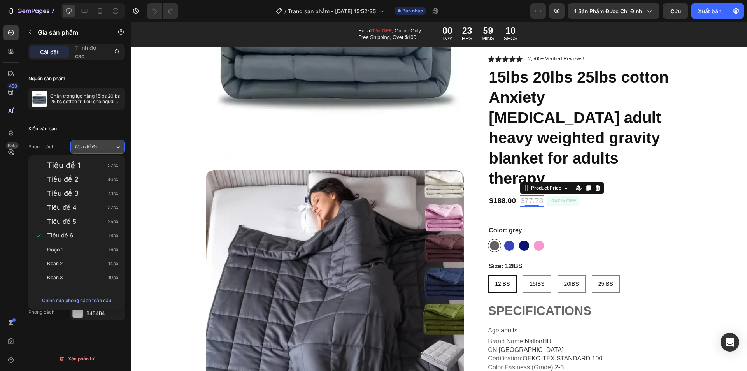
click at [111, 145] on div "Tiêu đề 6*" at bounding box center [94, 146] width 41 height 7
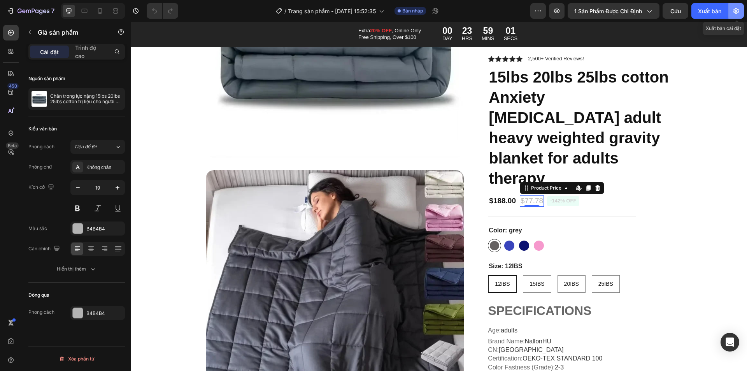
click at [734, 11] on icon "button" at bounding box center [736, 11] width 8 height 8
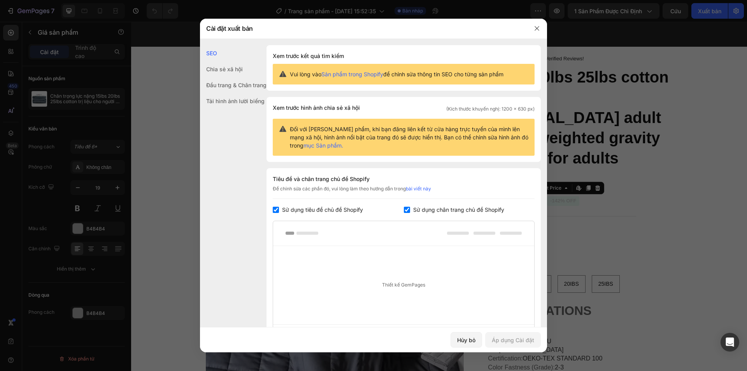
click at [347, 76] on font "Sản phẩm trong Shopify" at bounding box center [352, 74] width 62 height 7
click at [538, 30] on icon "button" at bounding box center [537, 28] width 6 height 6
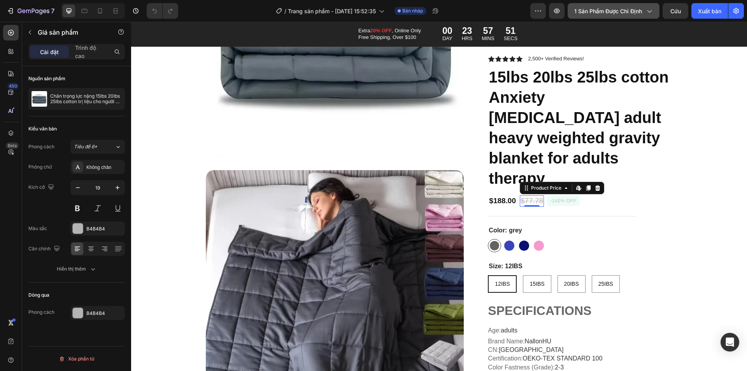
click at [649, 12] on icon "button" at bounding box center [649, 11] width 8 height 8
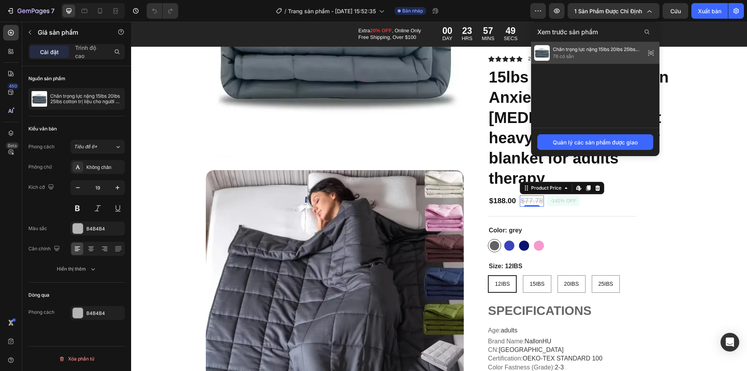
click at [606, 54] on span "76 có sẵn" at bounding box center [597, 56] width 89 height 7
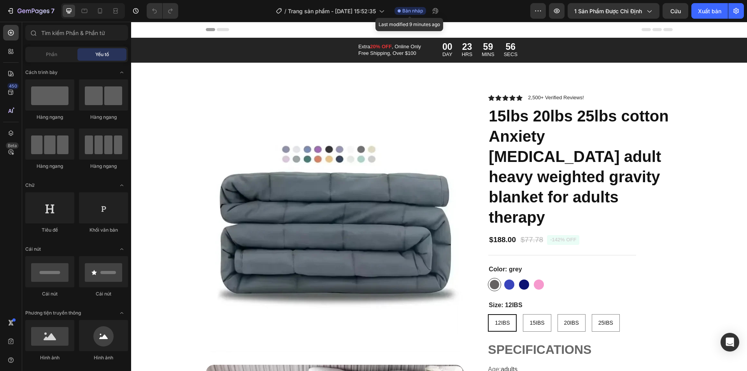
click at [401, 9] on div "Bản nháp" at bounding box center [409, 11] width 31 height 8
